Goal: Task Accomplishment & Management: Manage account settings

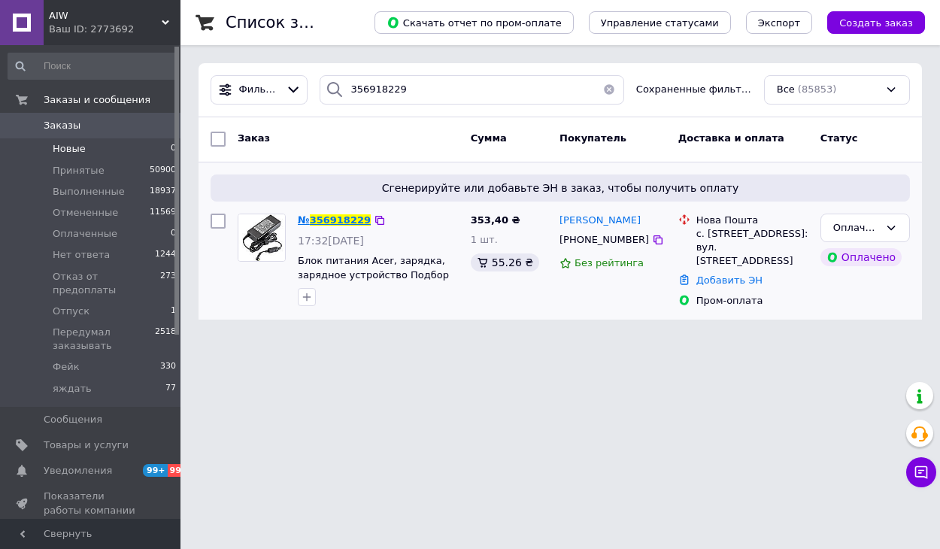
type input "356918229"
click at [333, 223] on span "356918229" at bounding box center [340, 219] width 61 height 11
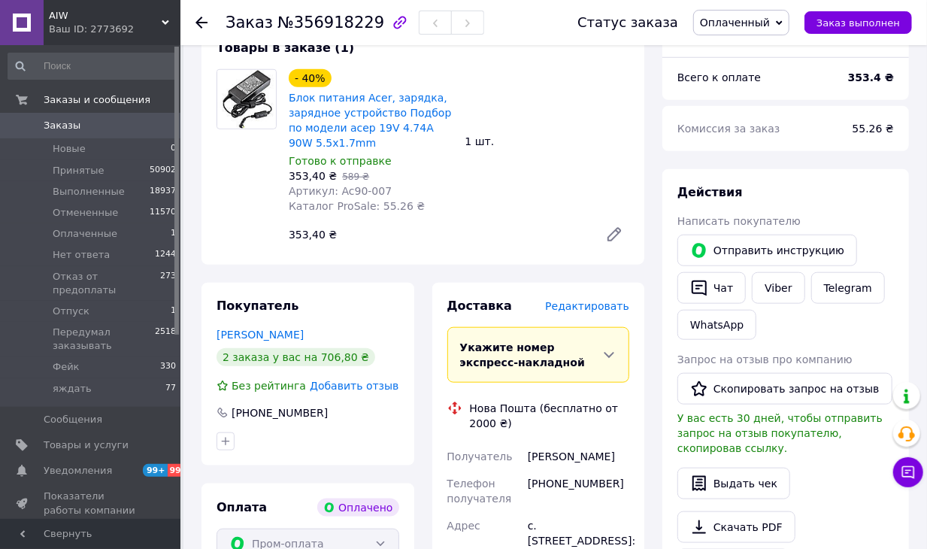
scroll to position [726, 0]
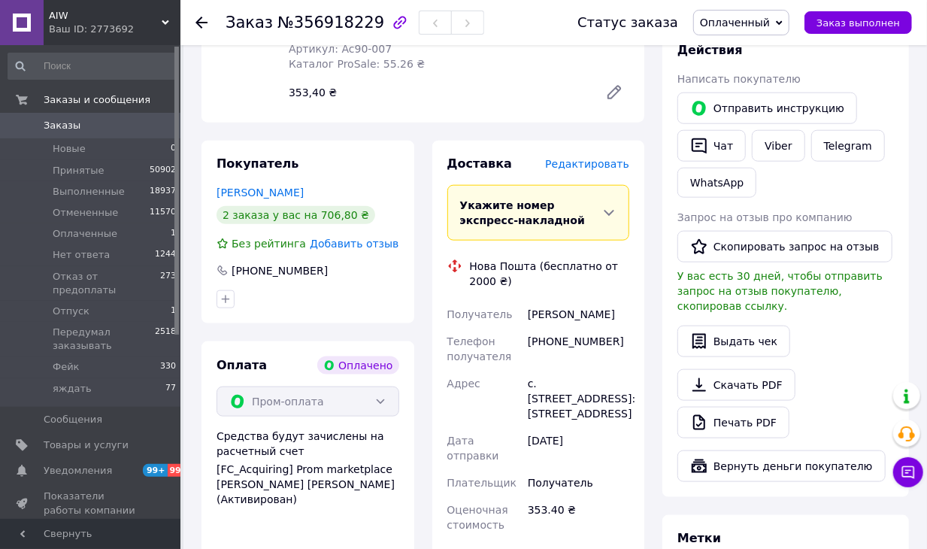
click at [574, 328] on div "[PHONE_NUMBER]" at bounding box center [579, 349] width 108 height 42
click at [573, 328] on div "[PHONE_NUMBER]" at bounding box center [579, 349] width 108 height 42
copy div "[PHONE_NUMBER]"
click at [27, 223] on li "Оплаченные 1" at bounding box center [92, 233] width 185 height 21
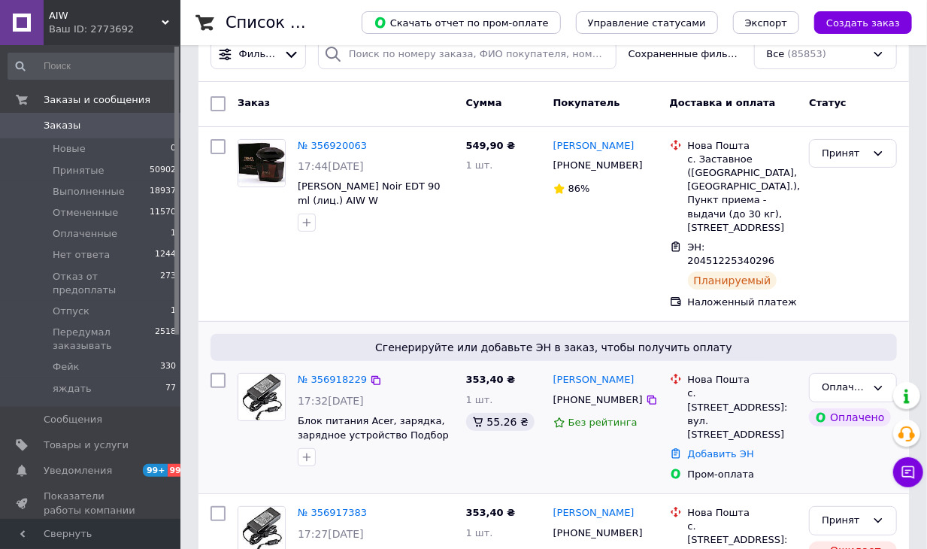
scroll to position [35, 0]
click at [317, 378] on link "№ 356918229" at bounding box center [332, 379] width 69 height 11
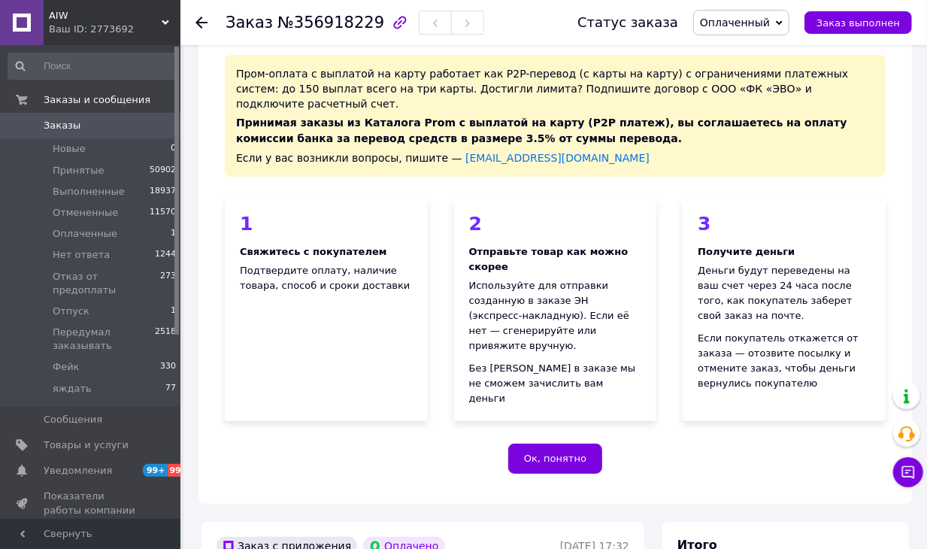
scroll to position [63, 0]
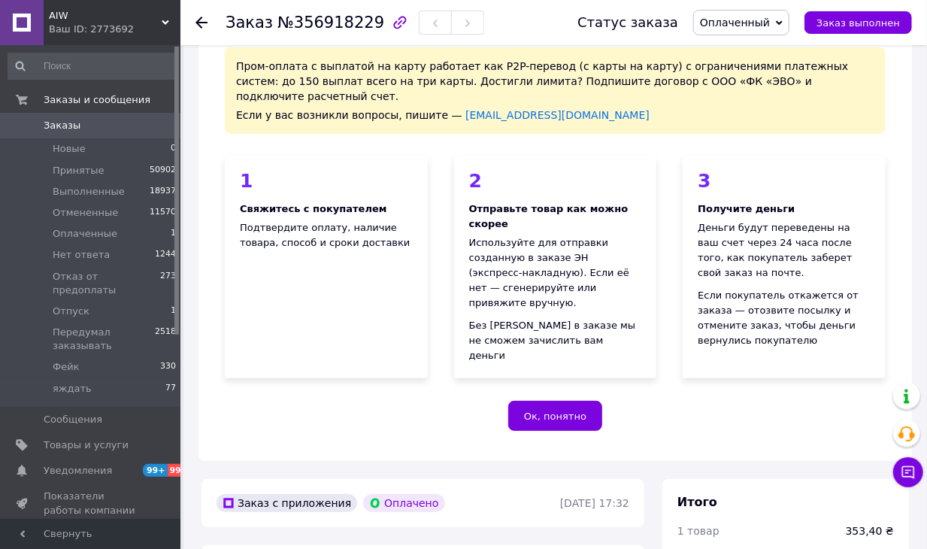
click at [310, 32] on div "Заказ №356918229" at bounding box center [355, 23] width 259 height 26
copy h1 "Заказ №356918229"
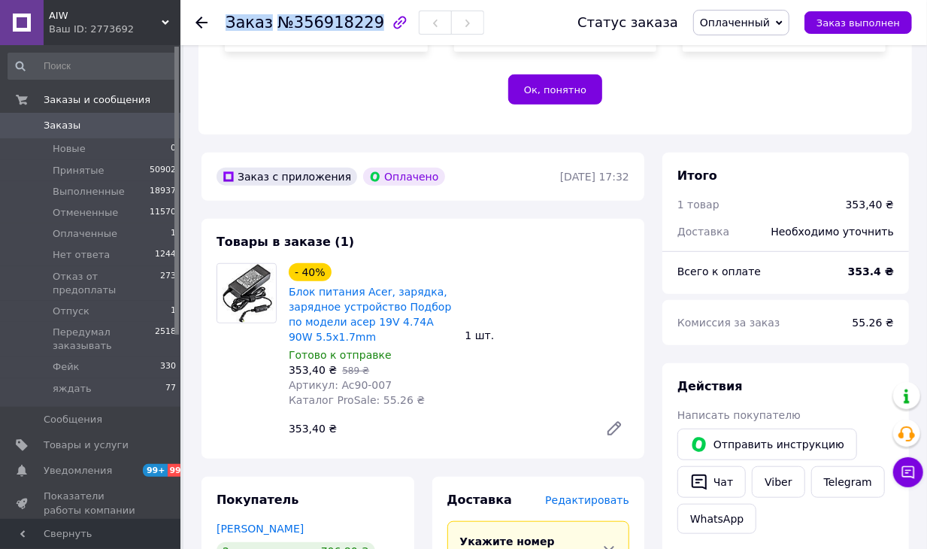
scroll to position [740, 0]
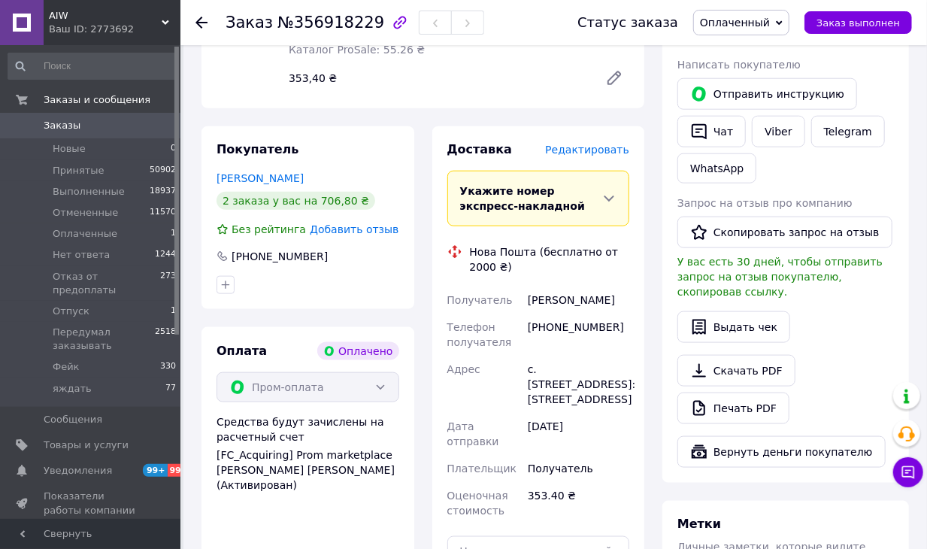
click at [547, 314] on div "[PHONE_NUMBER]" at bounding box center [579, 335] width 108 height 42
click at [559, 314] on div "[PHONE_NUMBER]" at bounding box center [579, 335] width 108 height 42
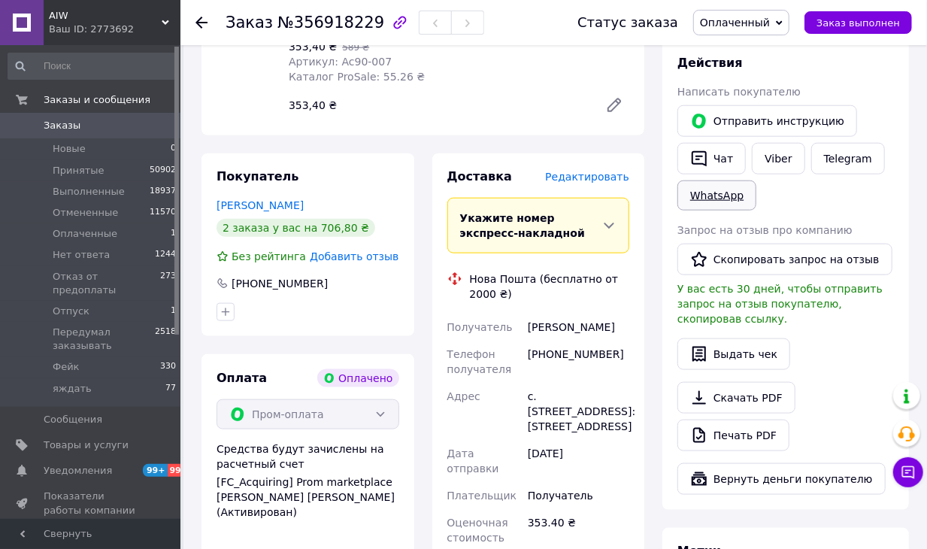
scroll to position [706, 0]
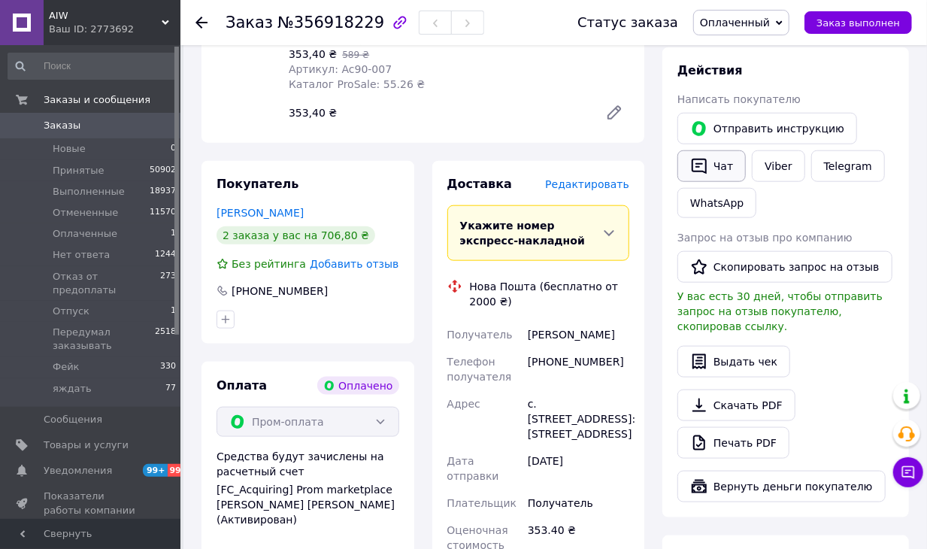
click at [721, 150] on button "Чат" at bounding box center [712, 166] width 68 height 32
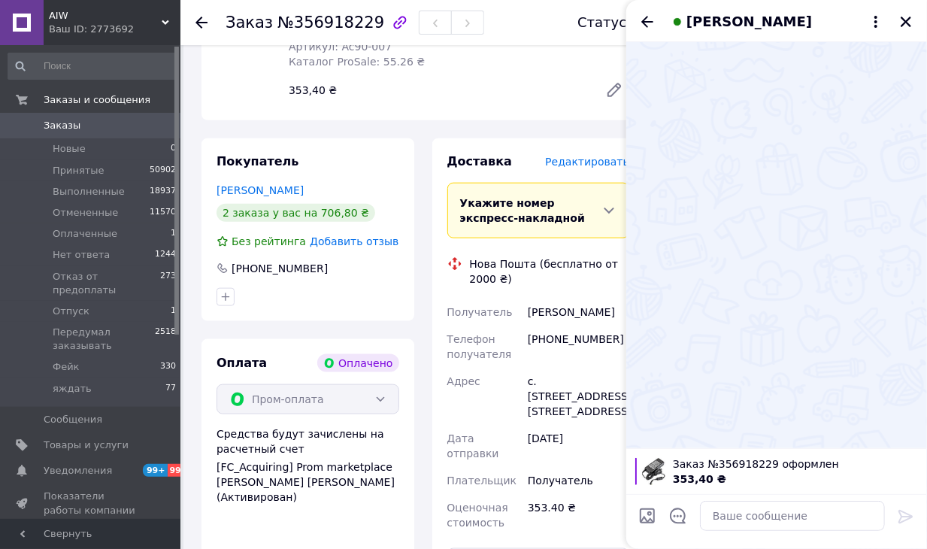
scroll to position [729, 0]
click at [731, 505] on textarea at bounding box center [792, 516] width 185 height 30
type textarea "доброго дня"
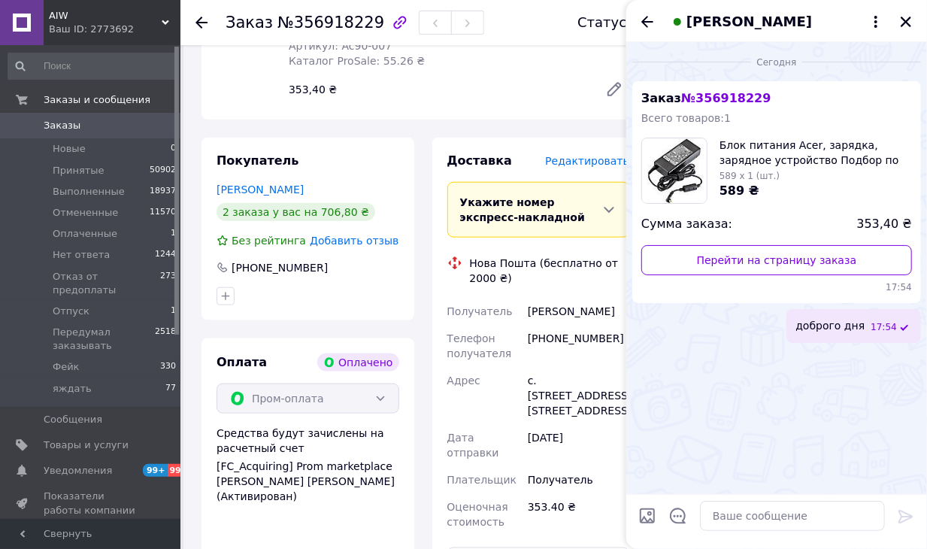
click at [577, 256] on div "Нова Пошта (бесплатно от 2000 ₴)" at bounding box center [550, 271] width 168 height 30
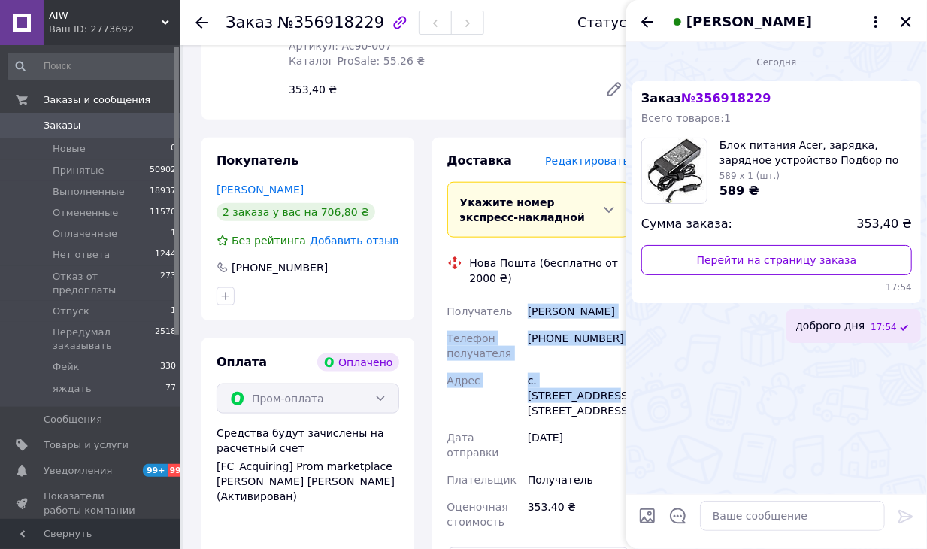
drag, startPoint x: 615, startPoint y: 347, endPoint x: 522, endPoint y: 278, distance: 116.6
click at [522, 298] on div "Получатель [PERSON_NAME] Телефон получателя [PHONE_NUMBER] Адрес с. Вийтивка, №…" at bounding box center [539, 417] width 189 height 238
copy div "Получатель [PERSON_NAME] Телефон получателя [PHONE_NUMBER] Адрес с. Вийтивка, №…"
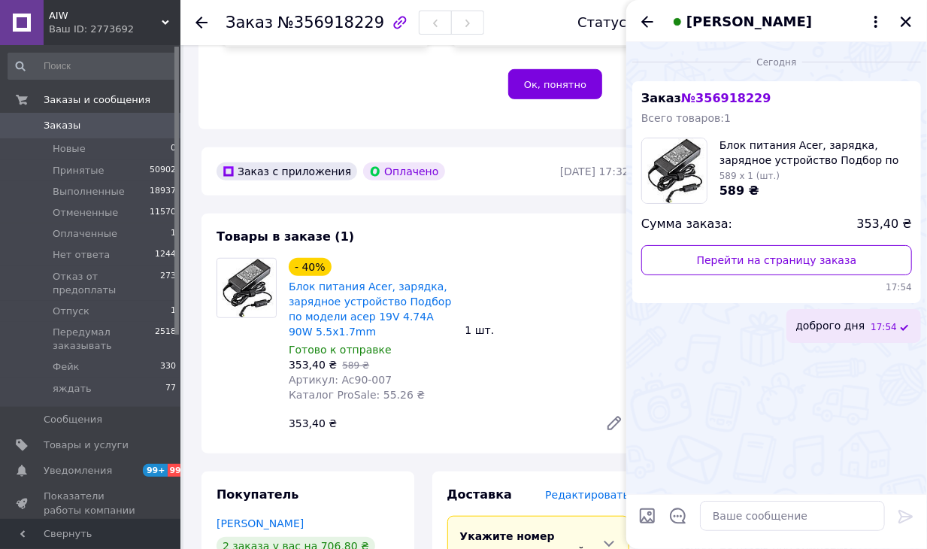
scroll to position [297, 0]
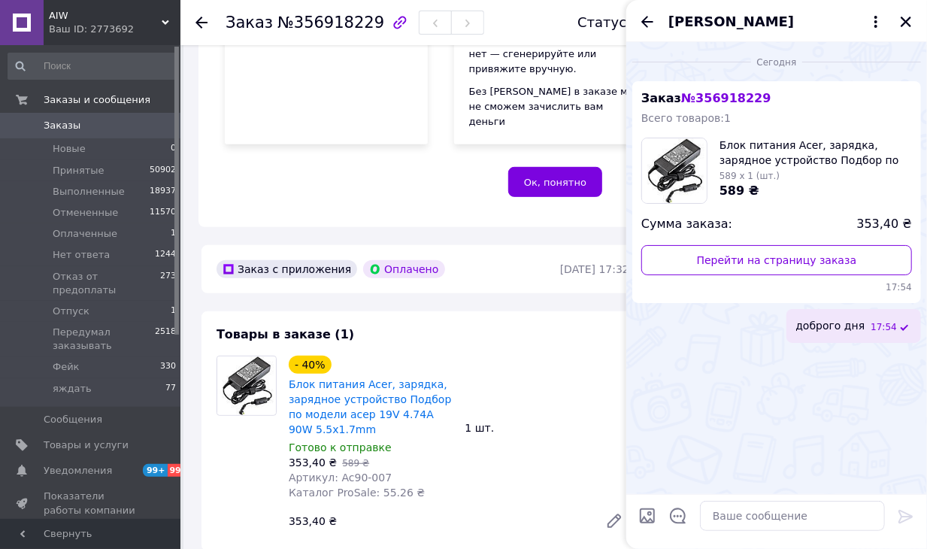
click at [568, 311] on div "Товары в заказе (1) - 40% Блок питания Acer, зарядка, зарядное устройство Подбо…" at bounding box center [423, 431] width 443 height 240
click at [904, 17] on icon "Закрыть" at bounding box center [907, 22] width 14 height 14
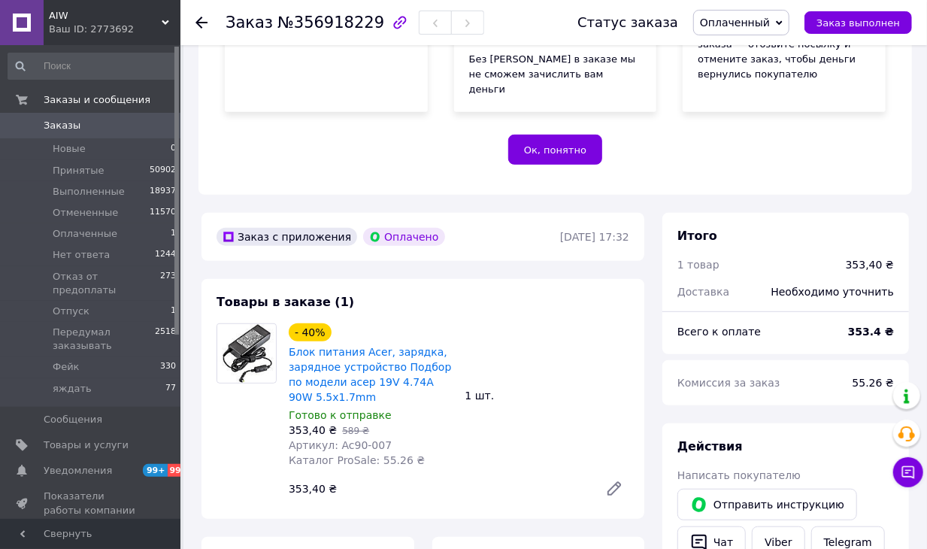
scroll to position [468, 0]
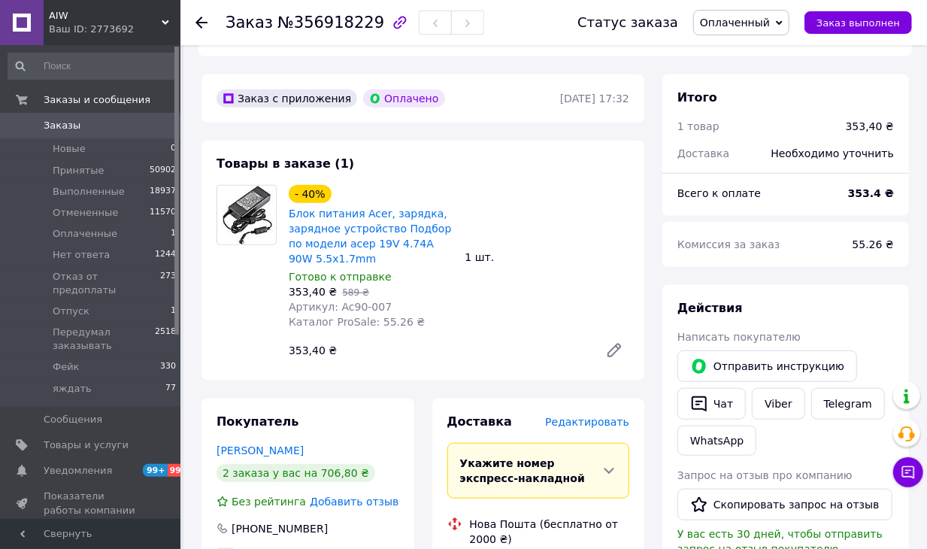
click at [585, 416] on span "Редактировать" at bounding box center [587, 422] width 84 height 12
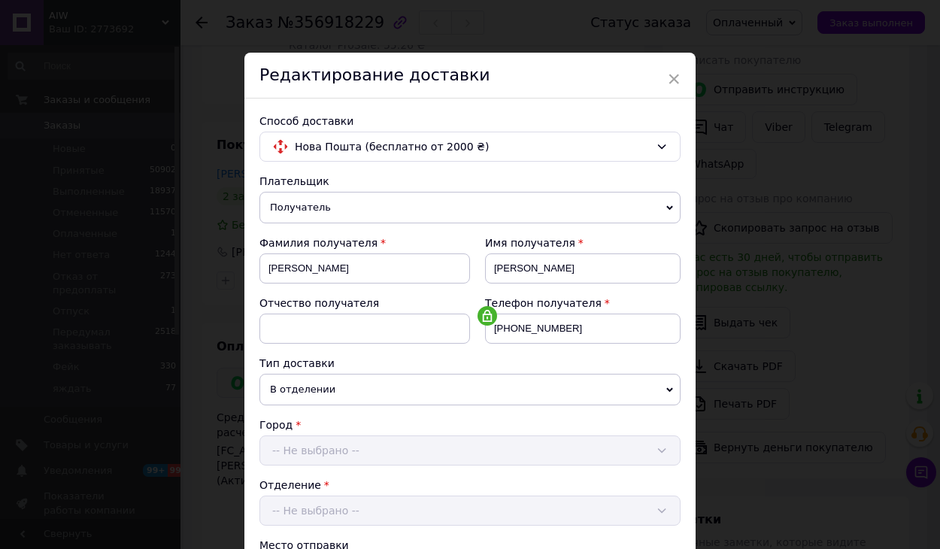
scroll to position [784, 0]
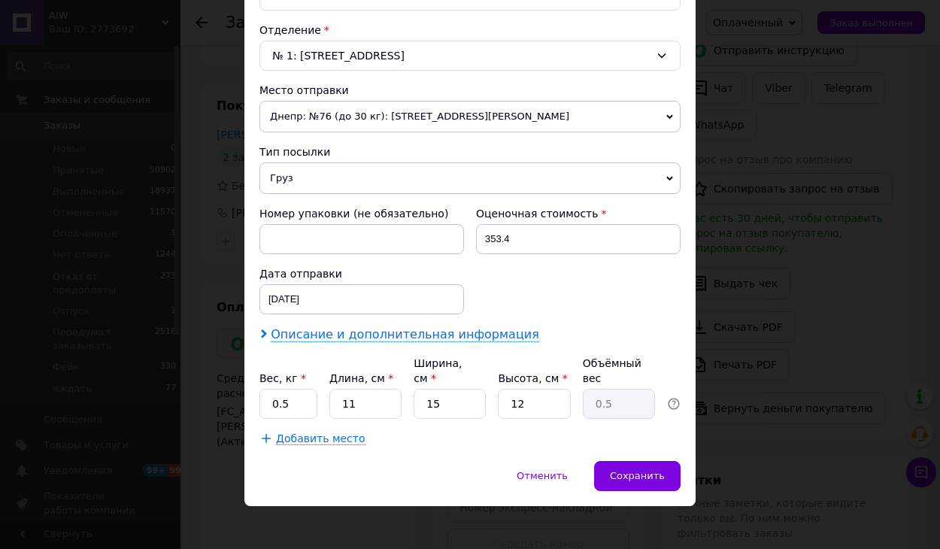
click at [441, 328] on span "Описание и дополнительная информация" at bounding box center [405, 334] width 269 height 15
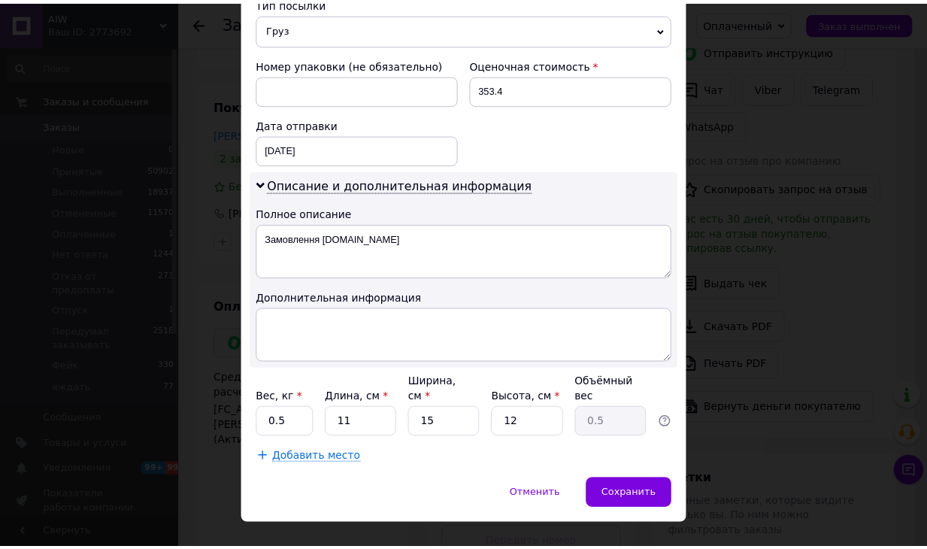
scroll to position [622, 0]
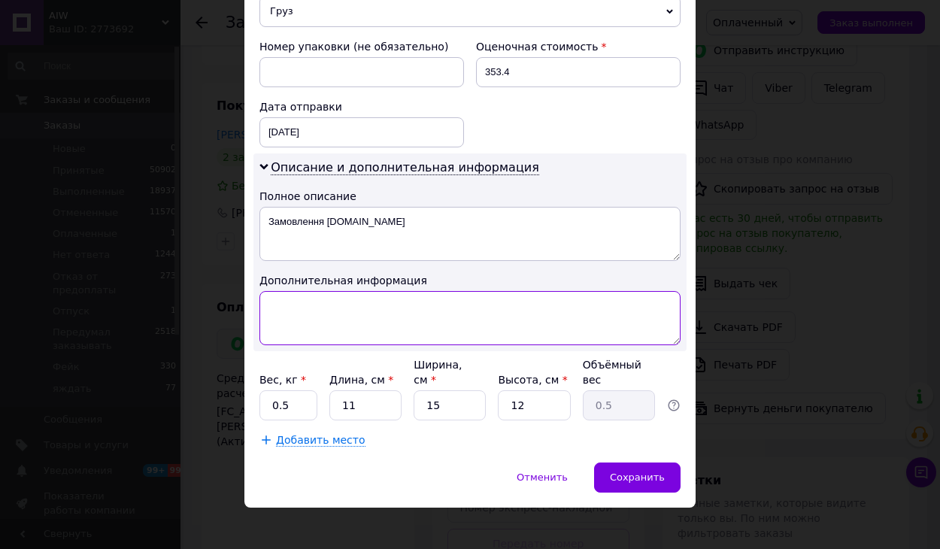
click at [388, 307] on textarea at bounding box center [469, 318] width 421 height 54
paste textarea "асер 90"
type textarea "асер 90"
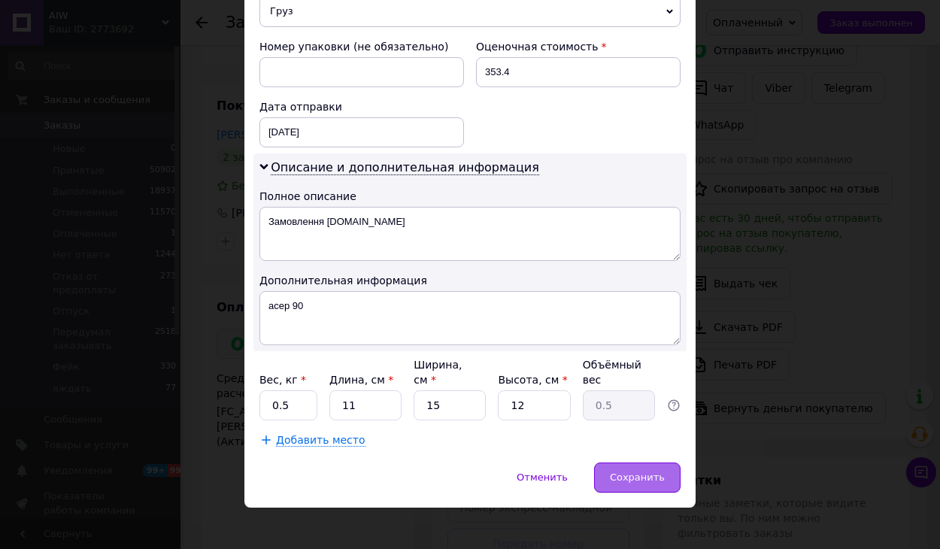
click at [663, 472] on div "Сохранить" at bounding box center [637, 478] width 86 height 30
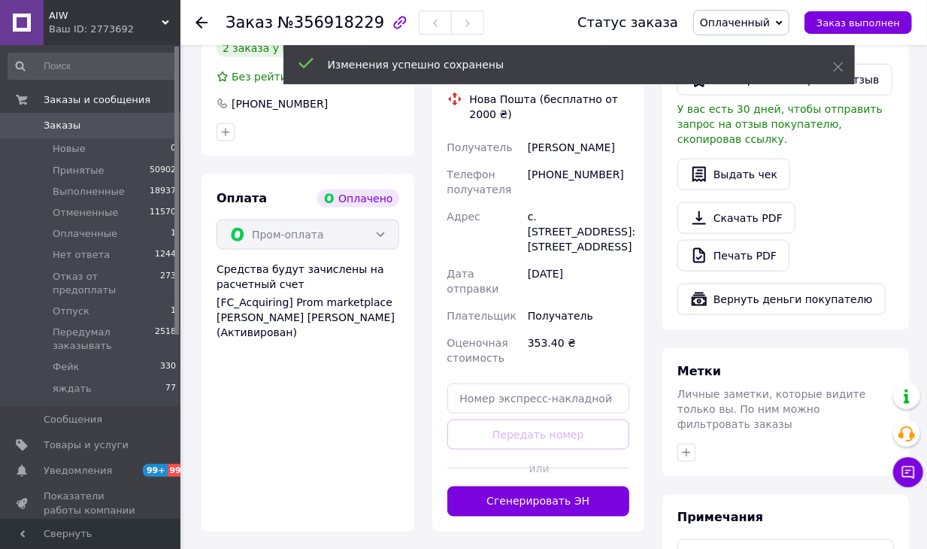
scroll to position [894, 0]
click at [560, 449] on div at bounding box center [589, 467] width 82 height 37
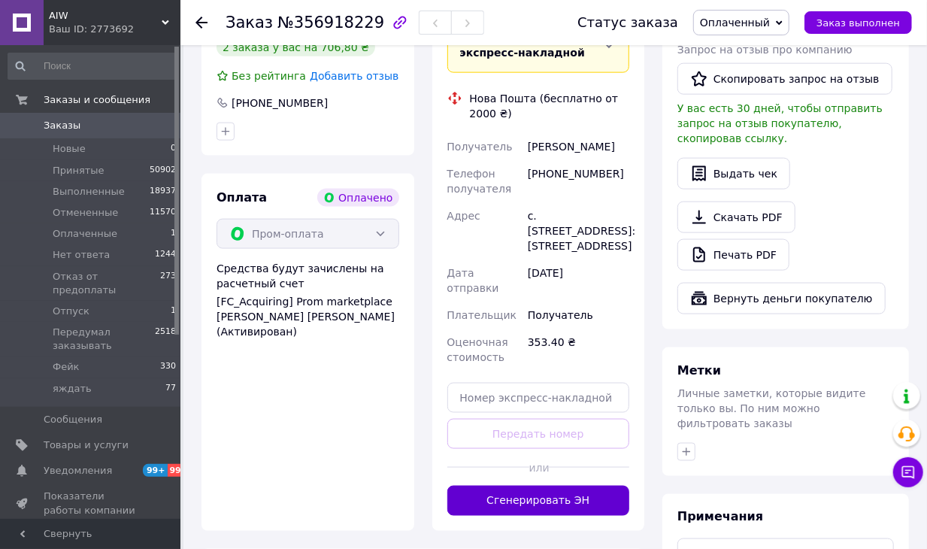
click at [583, 486] on button "Сгенерировать ЭН" at bounding box center [539, 501] width 183 height 30
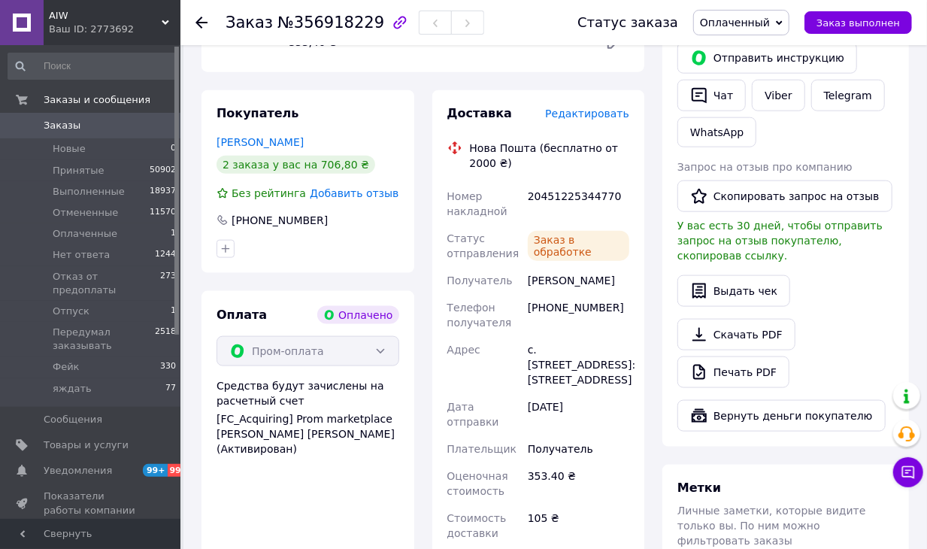
scroll to position [742, 0]
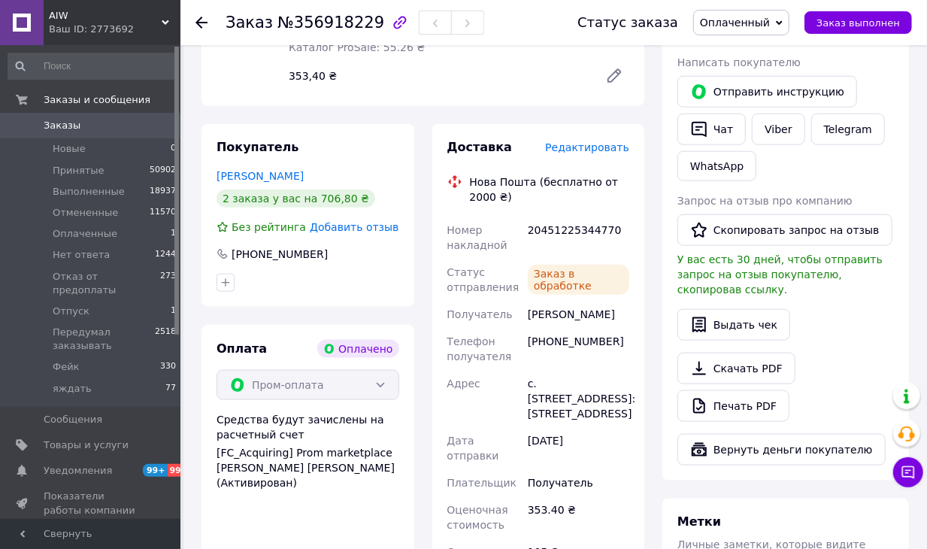
click at [574, 217] on div "20451225344770" at bounding box center [579, 238] width 108 height 42
copy div "20451225344770"
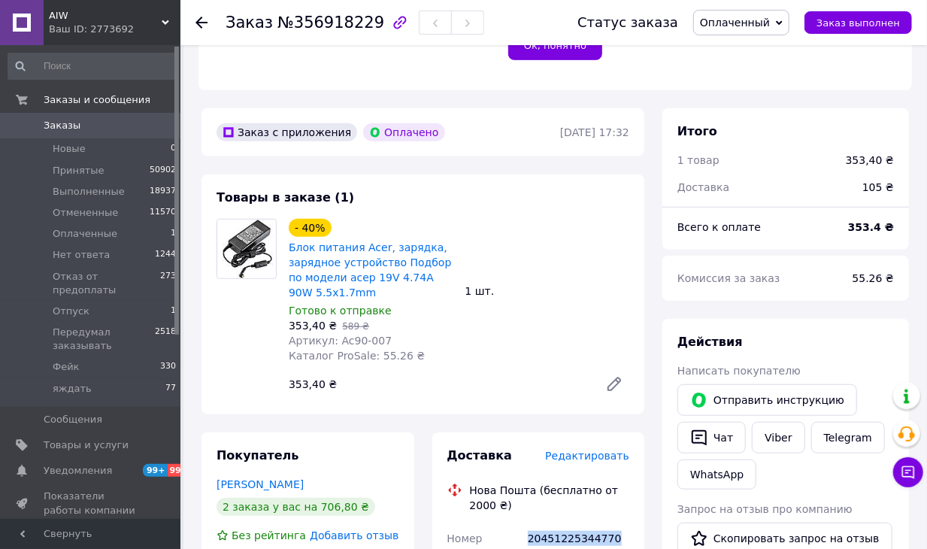
scroll to position [426, 0]
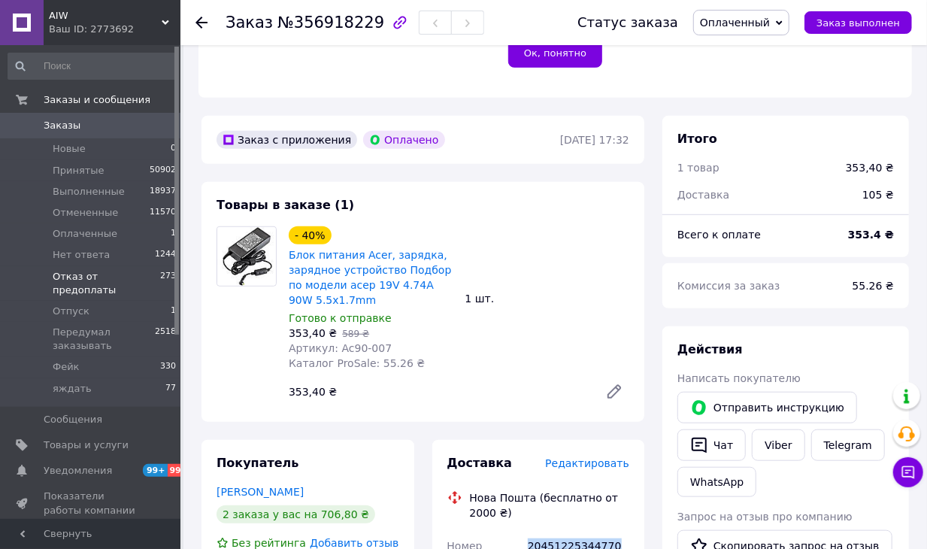
click at [0, 267] on li "Отказ от предоплаты 273" at bounding box center [92, 283] width 185 height 35
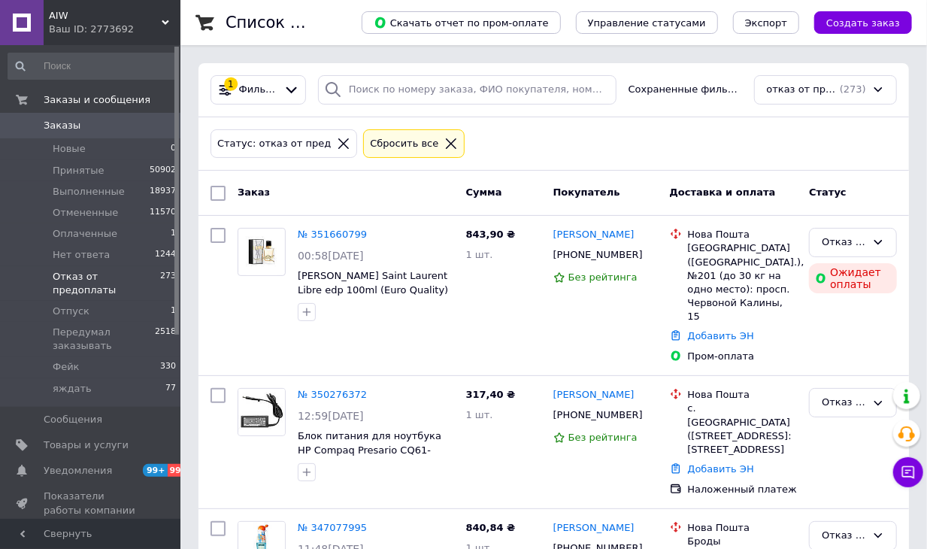
click at [445, 137] on icon at bounding box center [452, 144] width 14 height 14
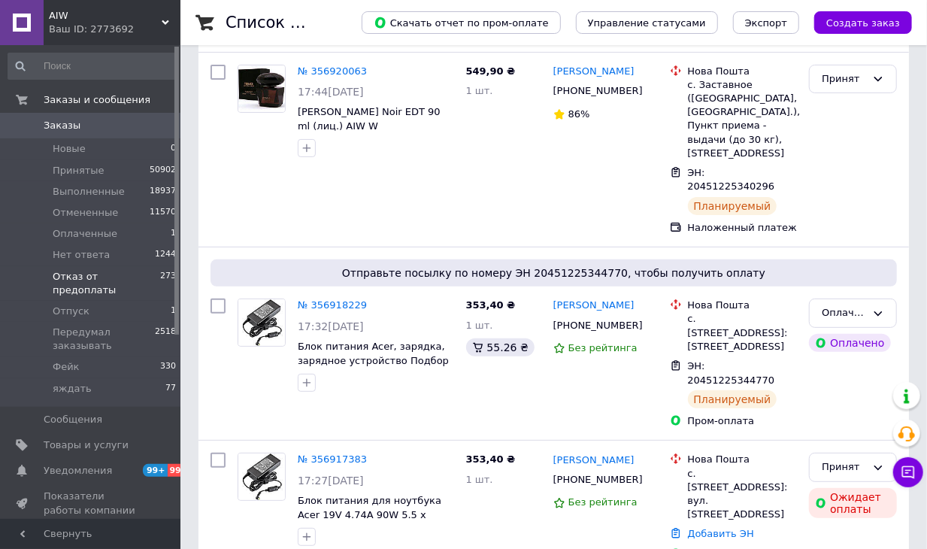
scroll to position [179, 0]
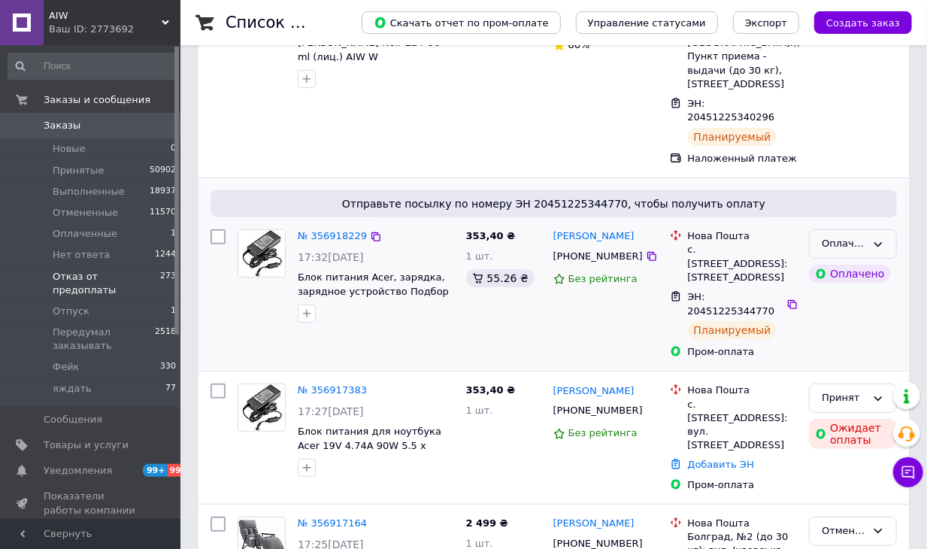
click at [863, 236] on div "Оплаченный" at bounding box center [844, 244] width 44 height 16
click at [855, 275] on li "Принят" at bounding box center [853, 276] width 86 height 28
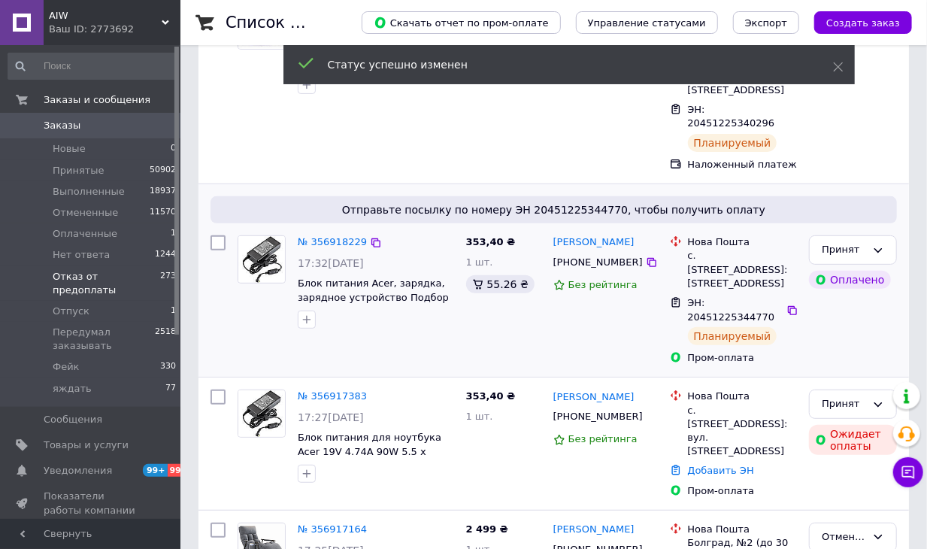
scroll to position [169, 0]
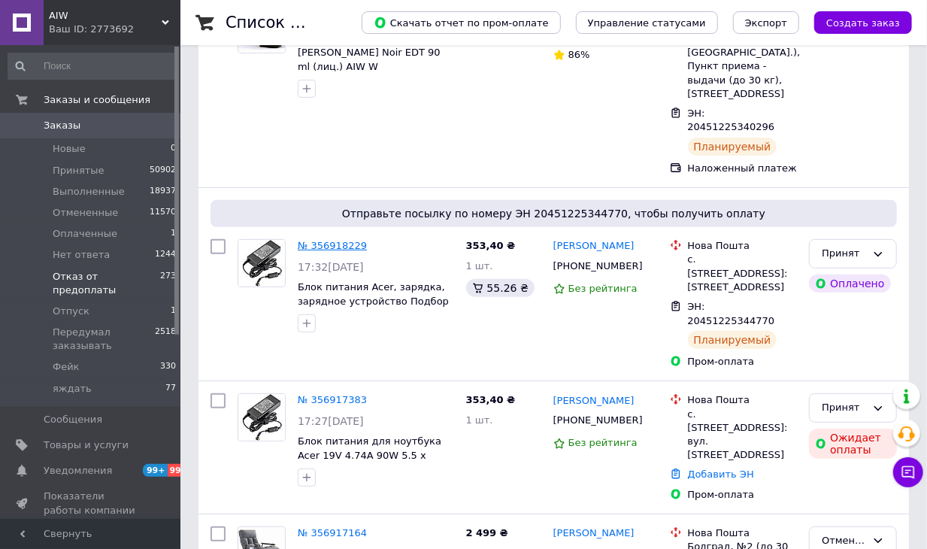
click at [338, 244] on link "№ 356918229" at bounding box center [332, 245] width 69 height 11
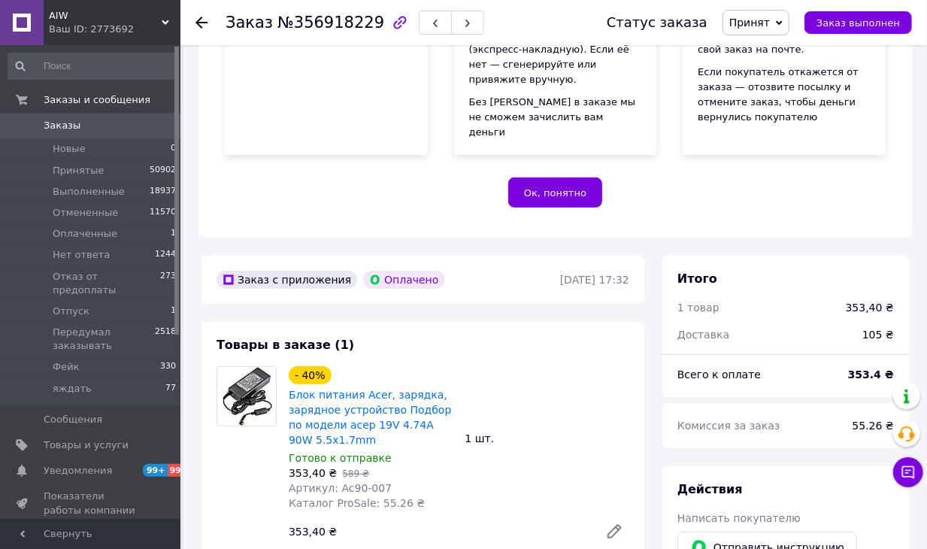
scroll to position [293, 0]
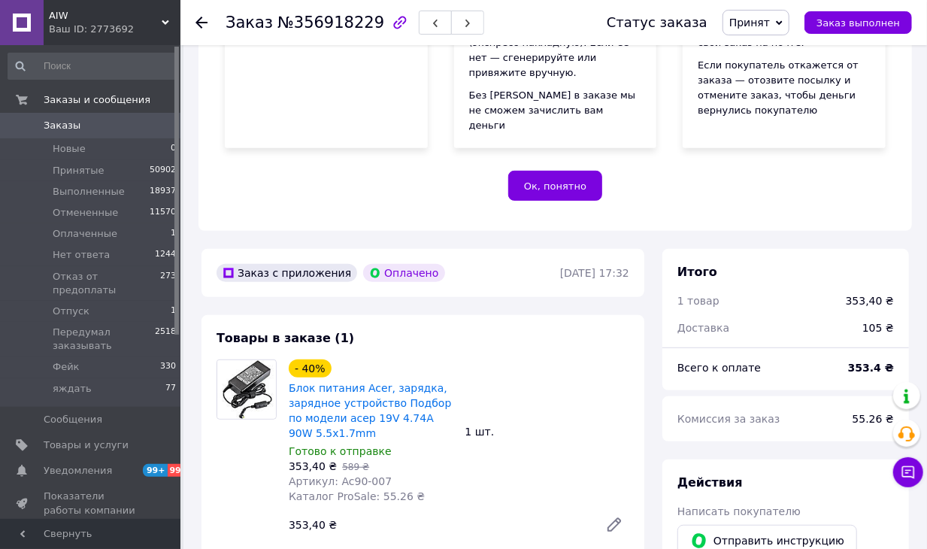
click at [201, 23] on use at bounding box center [202, 23] width 12 height 12
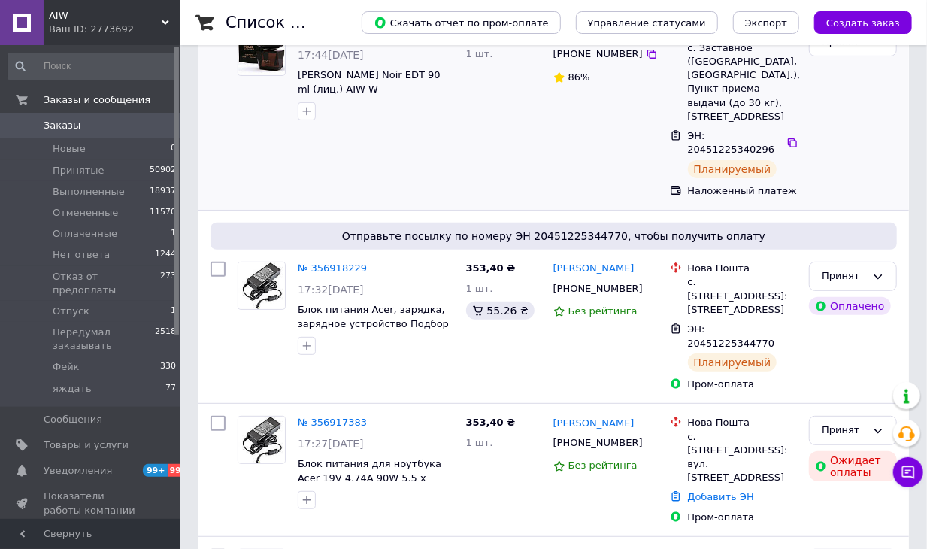
scroll to position [226, 0]
